Goal: Task Accomplishment & Management: Use online tool/utility

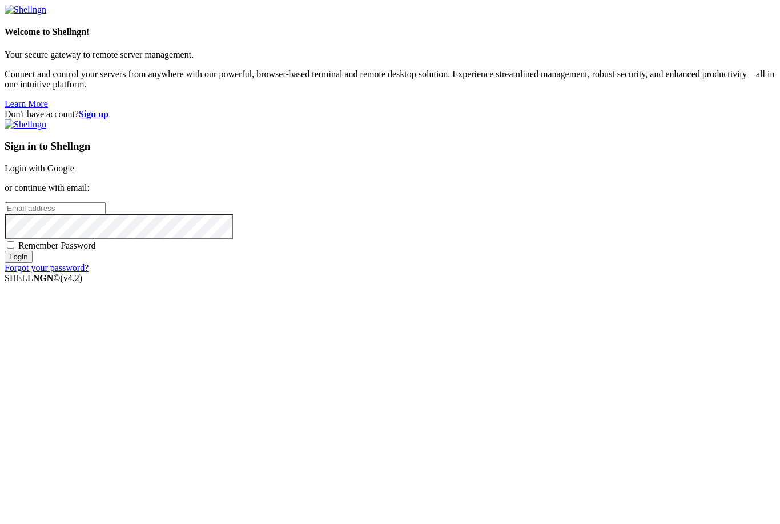
click at [106, 214] on input "email" at bounding box center [55, 208] width 101 height 12
click at [74, 173] on link "Login with Google" at bounding box center [40, 168] width 70 height 10
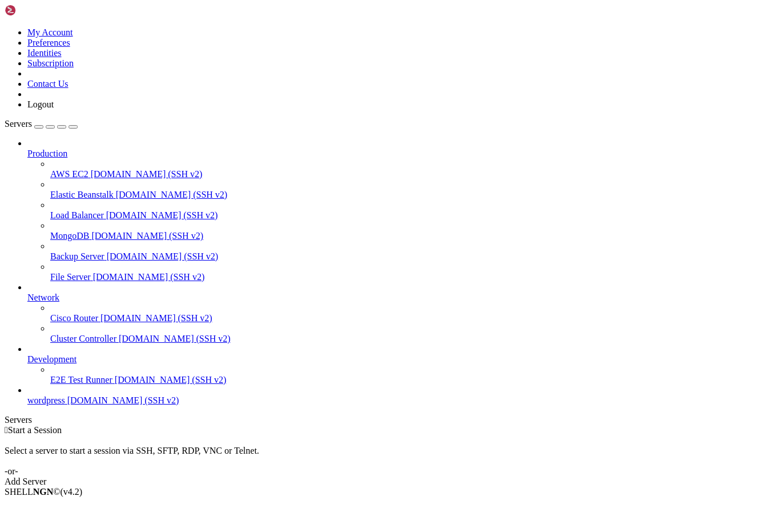
click at [65, 405] on span "wordpress" at bounding box center [46, 400] width 38 height 10
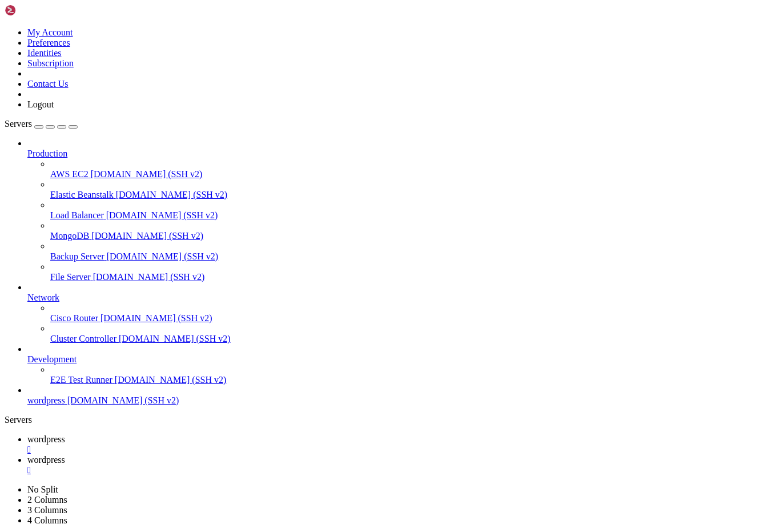
type input "/srv/htdocs/wp-content/plugins"
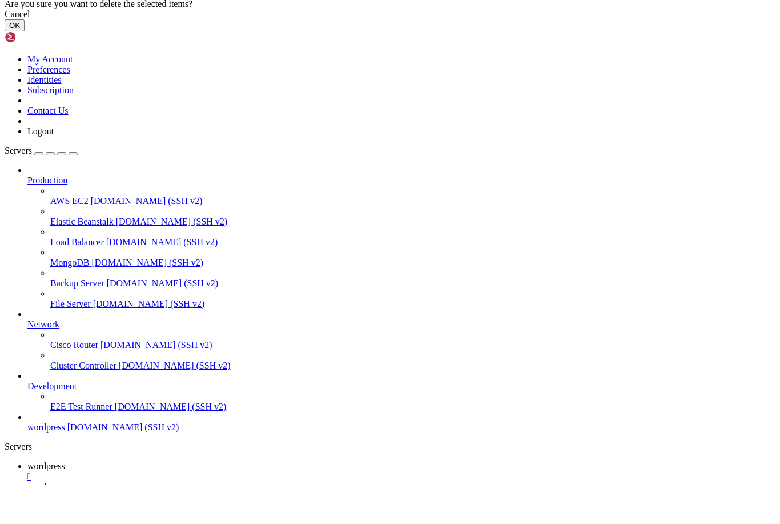
click at [25, 71] on button "OK" at bounding box center [15, 65] width 20 height 12
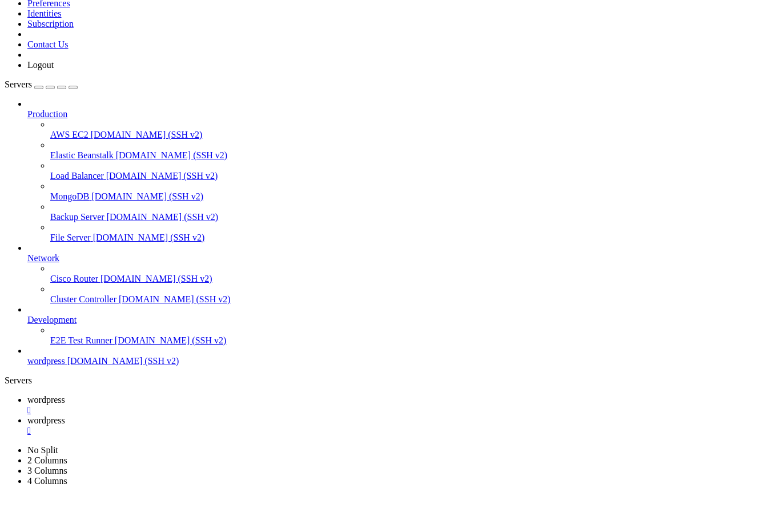
scroll to position [0, 0]
